Goal: Transaction & Acquisition: Subscribe to service/newsletter

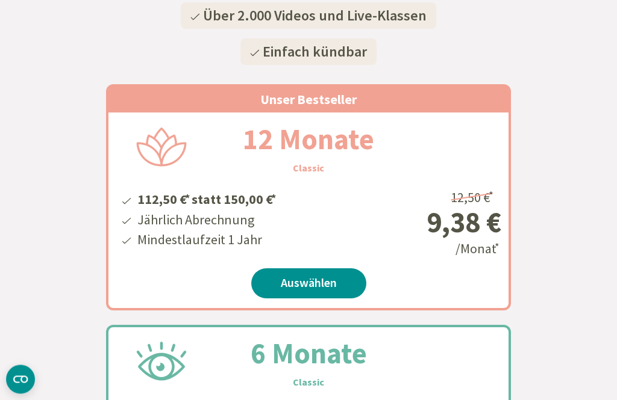
scroll to position [276, 0]
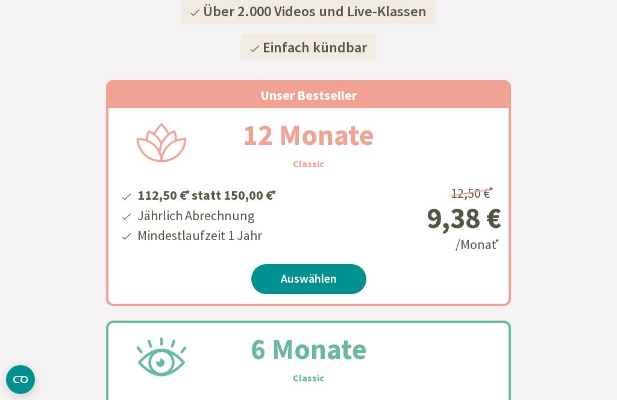
click at [335, 278] on link "Auswählen" at bounding box center [308, 279] width 115 height 30
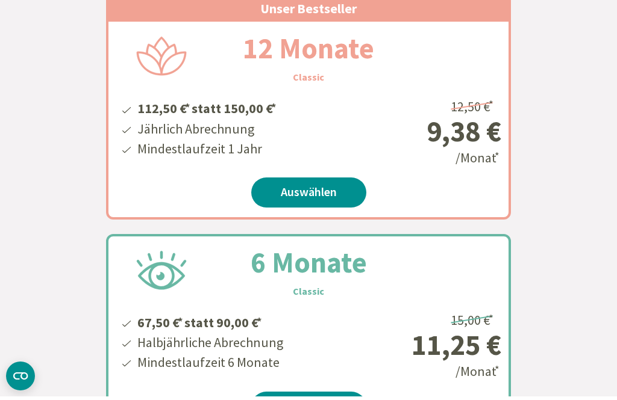
scroll to position [364, 0]
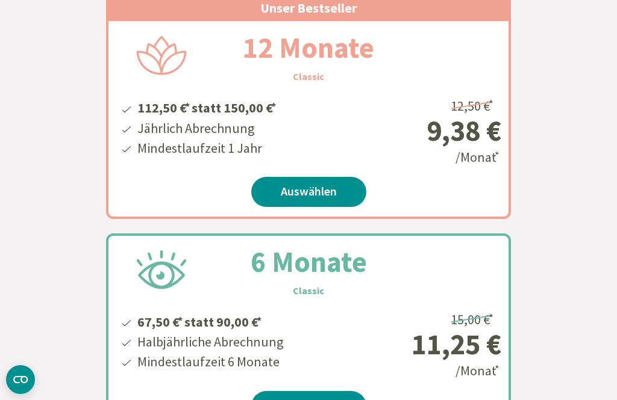
click at [332, 206] on link "Auswählen" at bounding box center [308, 192] width 115 height 30
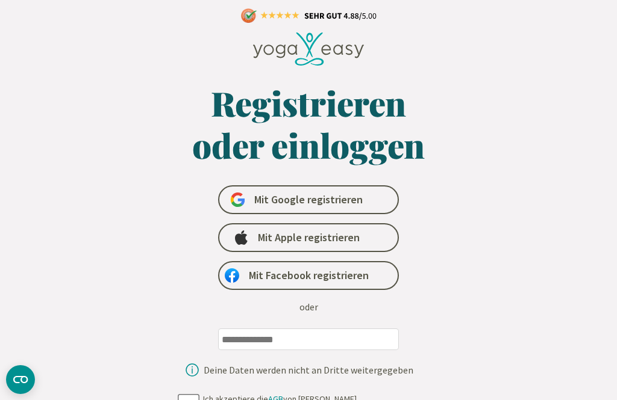
click at [252, 343] on input "email" at bounding box center [308, 340] width 181 height 22
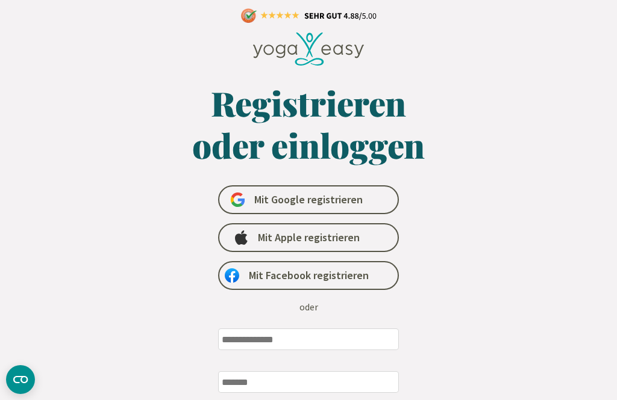
scroll to position [17, 0]
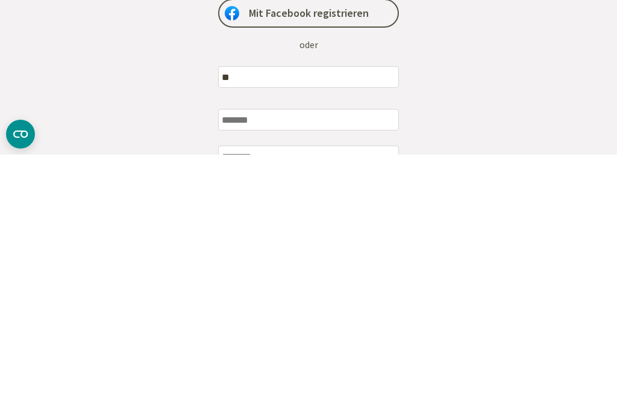
type input "*"
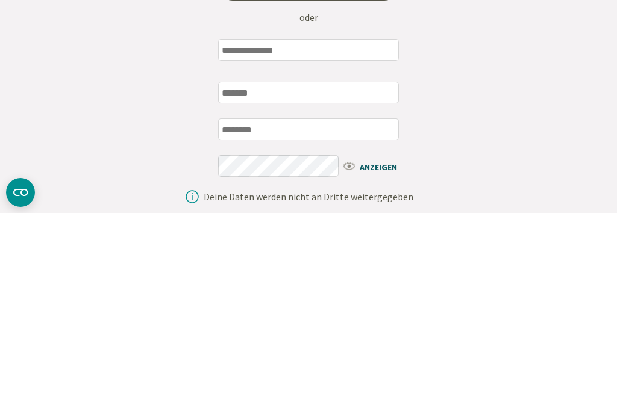
scroll to position [104, 0]
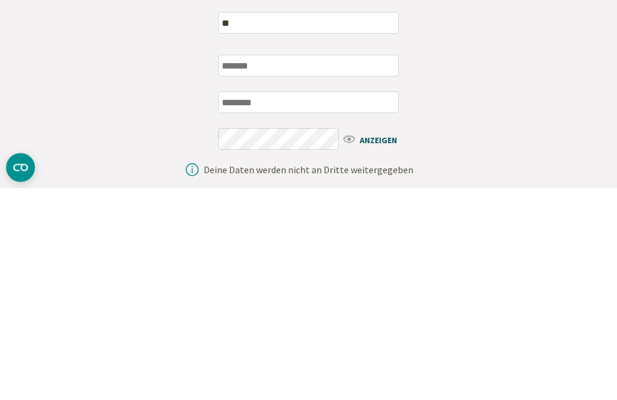
type input "*"
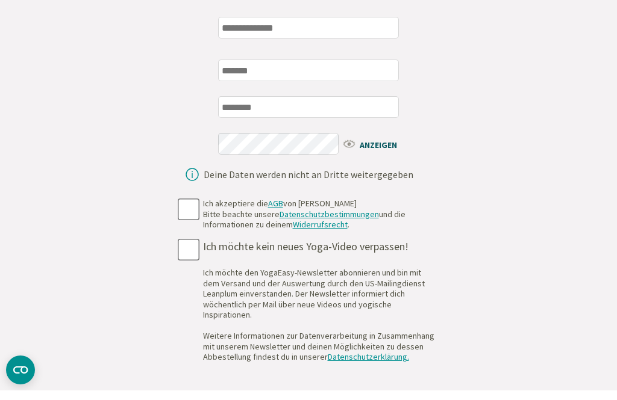
scroll to position [301, 0]
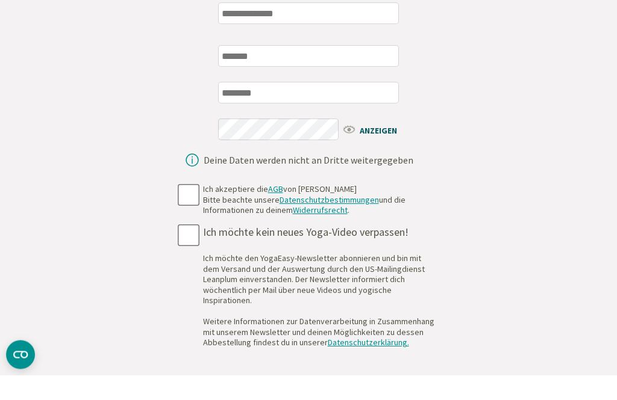
click at [307, 128] on div "ANZEIGEN" at bounding box center [308, 122] width 181 height 116
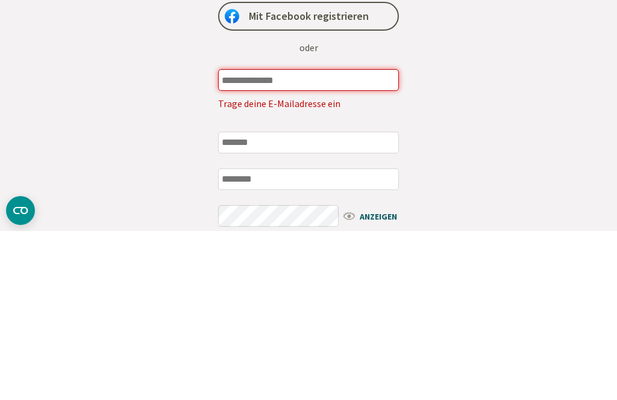
scroll to position [91, 0]
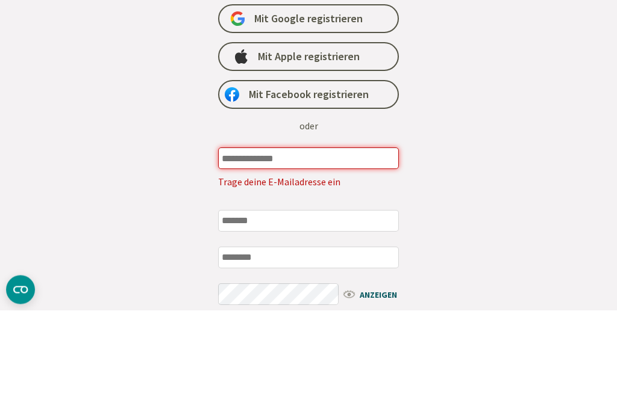
click at [336, 238] on input "email" at bounding box center [308, 249] width 181 height 22
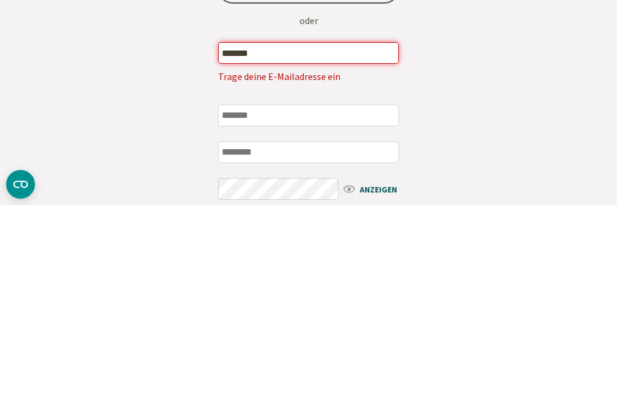
type input "**********"
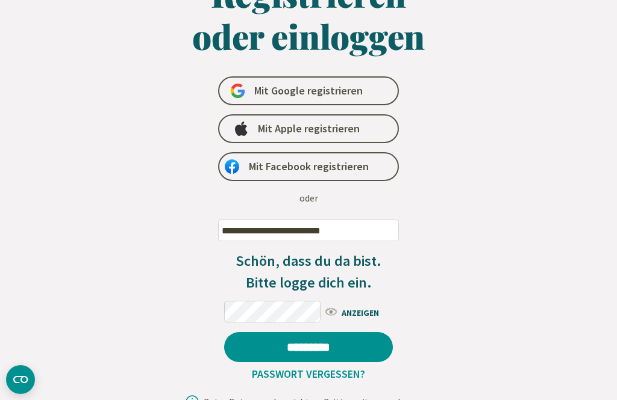
scroll to position [110, 0]
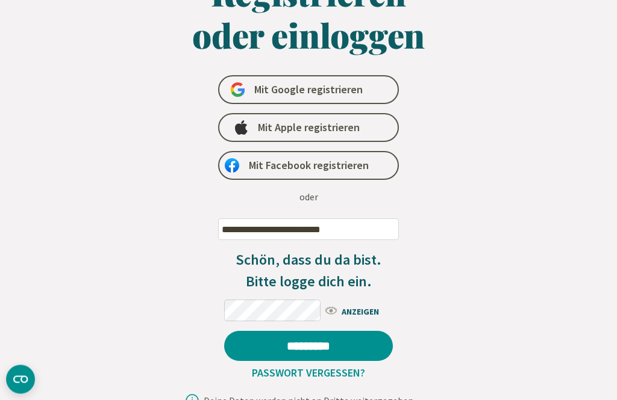
click at [357, 315] on span "ANZEIGEN" at bounding box center [357, 311] width 69 height 15
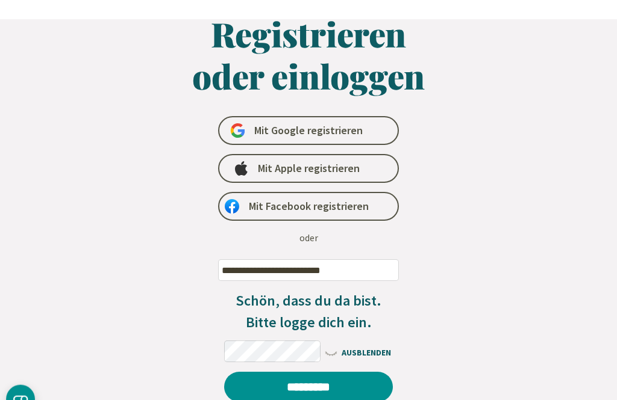
scroll to position [0, 0]
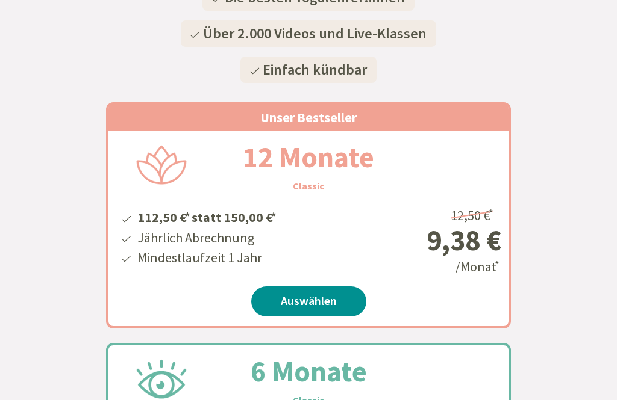
scroll to position [255, 0]
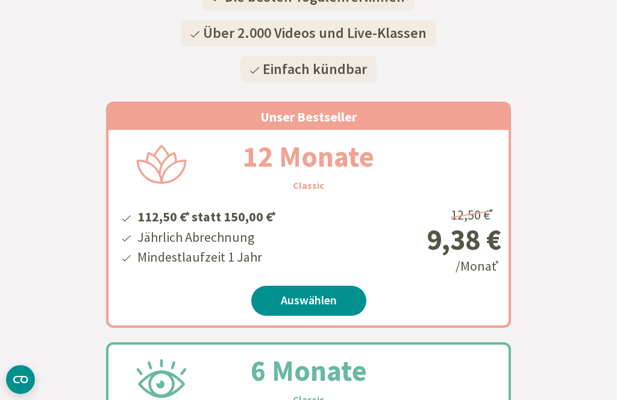
click at [336, 302] on link "Auswählen" at bounding box center [308, 301] width 115 height 30
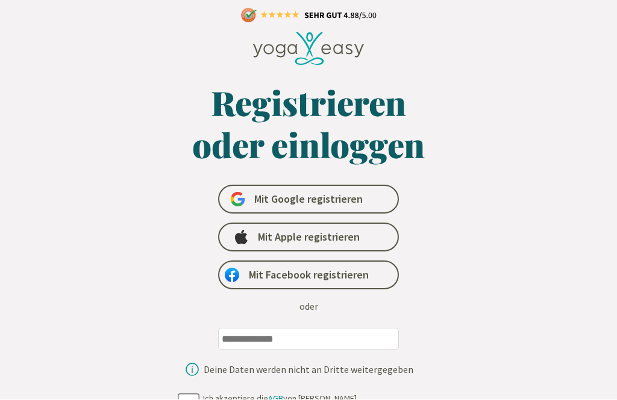
scroll to position [54, 0]
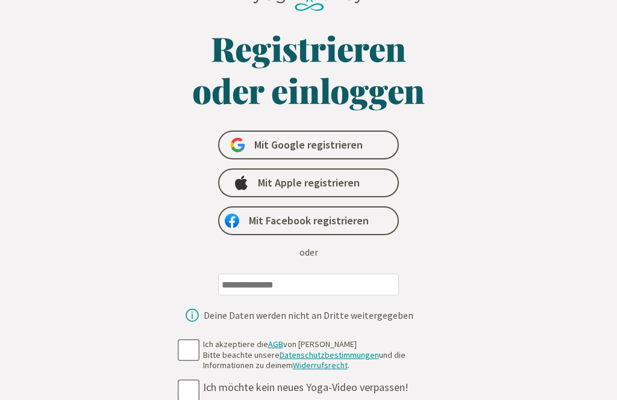
click at [247, 283] on input "email" at bounding box center [308, 286] width 181 height 22
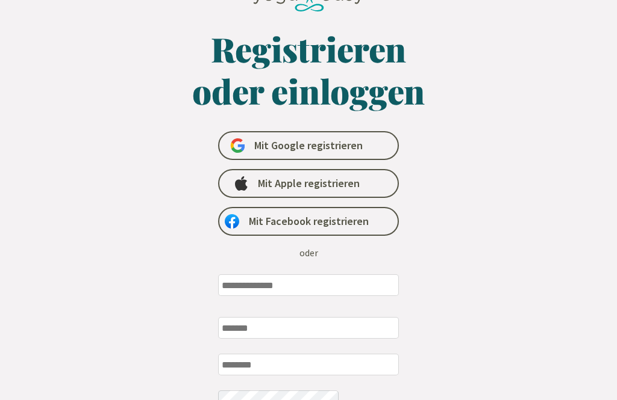
scroll to position [54, 0]
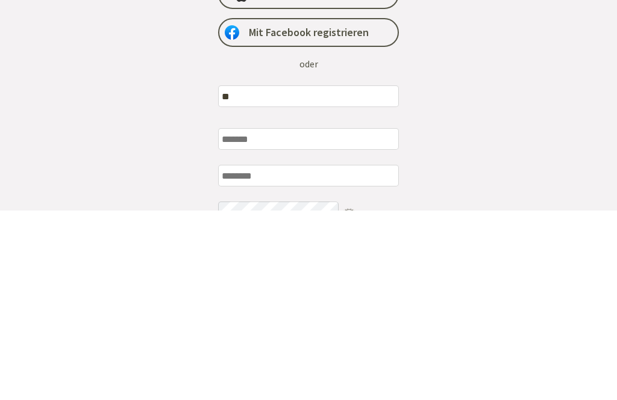
type input "**********"
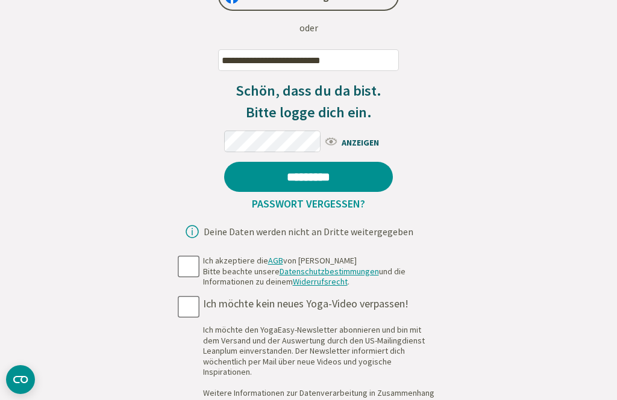
scroll to position [277, 0]
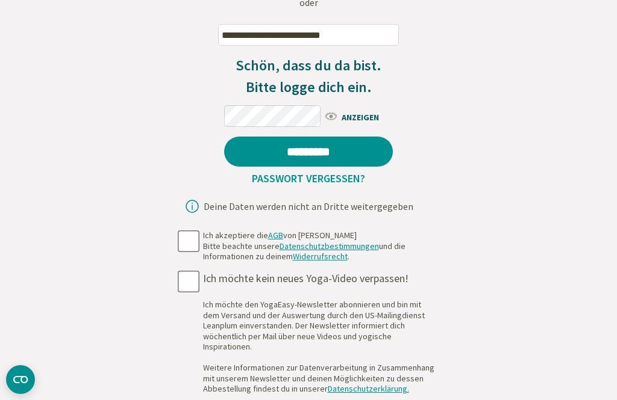
scroll to position [304, 0]
click at [369, 115] on span "ANZEIGEN" at bounding box center [357, 117] width 69 height 15
click at [390, 114] on span "AUSBLENDEN" at bounding box center [357, 117] width 69 height 15
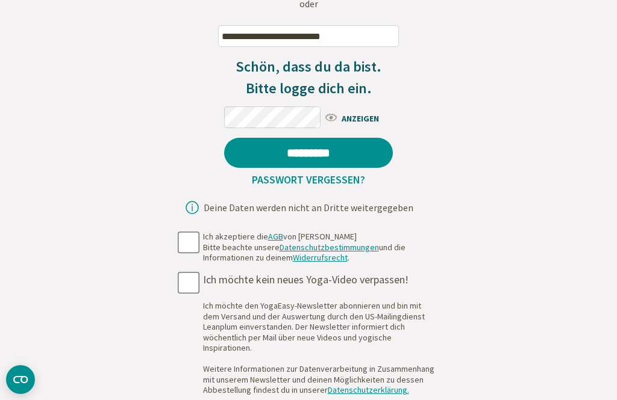
scroll to position [303, 0]
click at [482, 400] on form "**********" at bounding box center [309, 205] width 416 height 853
click at [177, 251] on form "**********" at bounding box center [309, 204] width 416 height 853
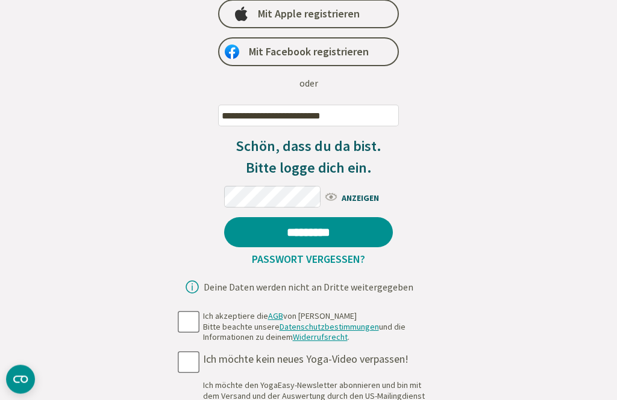
click at [374, 201] on span "ANZEIGEN" at bounding box center [357, 197] width 69 height 15
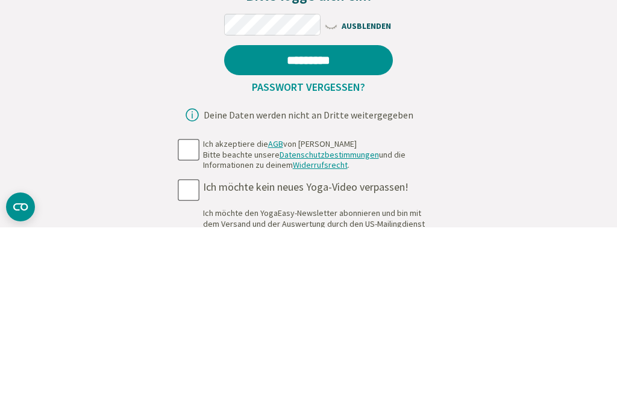
click at [343, 218] on input "*********" at bounding box center [308, 233] width 169 height 30
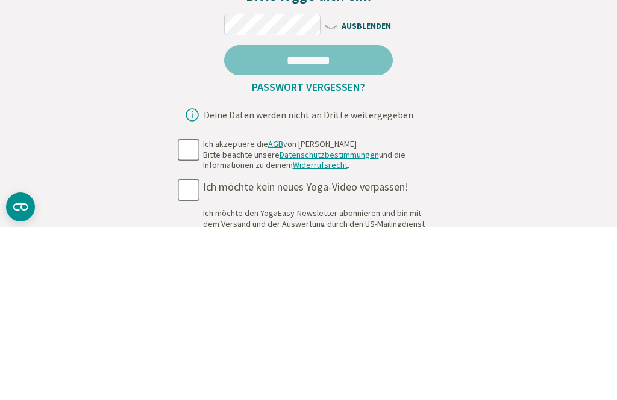
scroll to position [397, 0]
